Goal: Check status: Check status

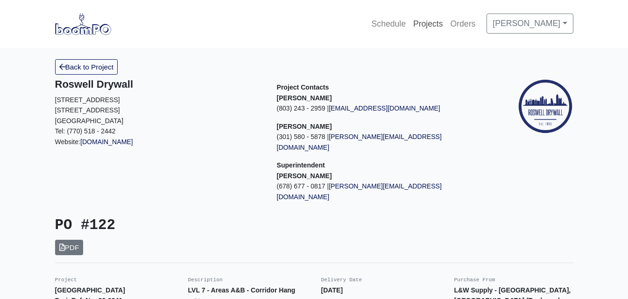
click at [429, 24] on link "Projects" at bounding box center [427, 24] width 37 height 21
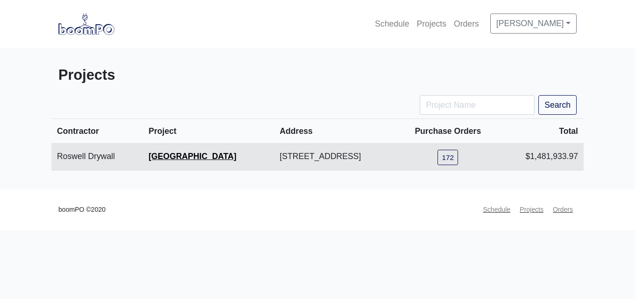
click at [182, 154] on link "[GEOGRAPHIC_DATA]" at bounding box center [192, 156] width 88 height 9
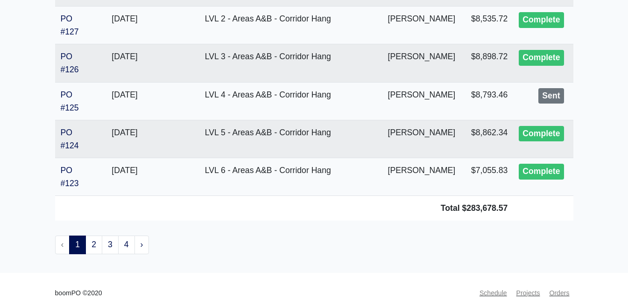
scroll to position [1974, 0]
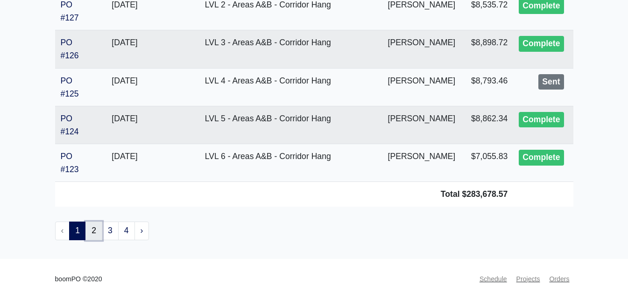
click at [90, 228] on link "2" at bounding box center [93, 231] width 17 height 19
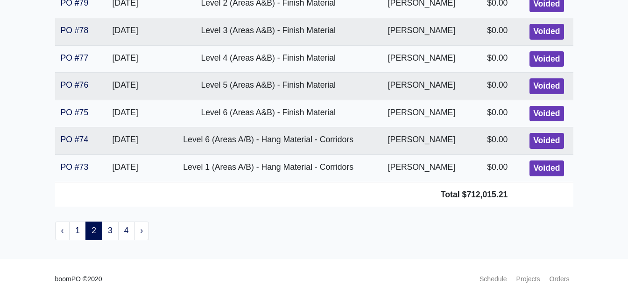
scroll to position [1974, 0]
click at [83, 230] on link "1" at bounding box center [77, 231] width 17 height 19
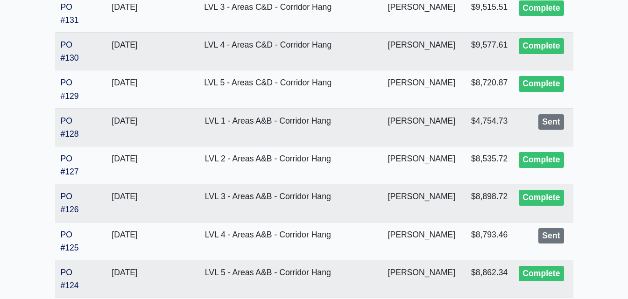
scroll to position [1974, 0]
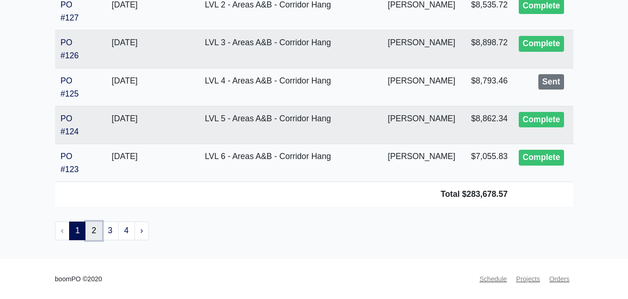
click at [99, 228] on link "2" at bounding box center [93, 231] width 17 height 19
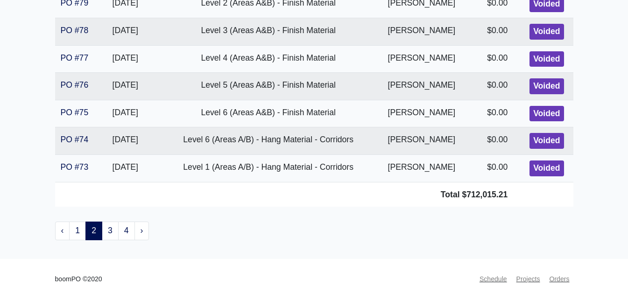
scroll to position [1727, 0]
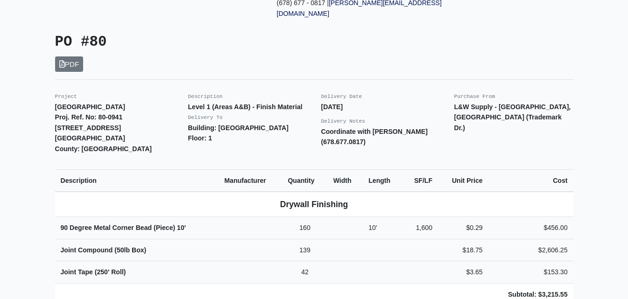
scroll to position [187, 0]
